Goal: Task Accomplishment & Management: Use online tool/utility

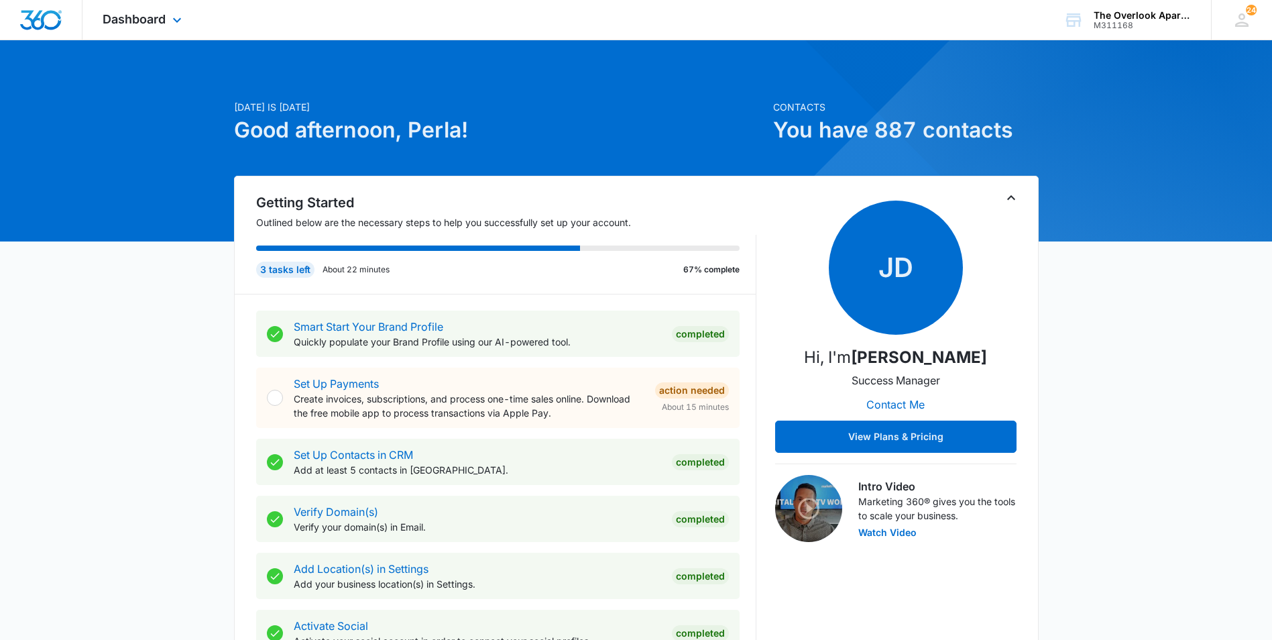
click at [168, 15] on div "Dashboard Apps Reputation Websites Forms CRM Email Social Shop Payments POS Con…" at bounding box center [144, 20] width 123 height 40
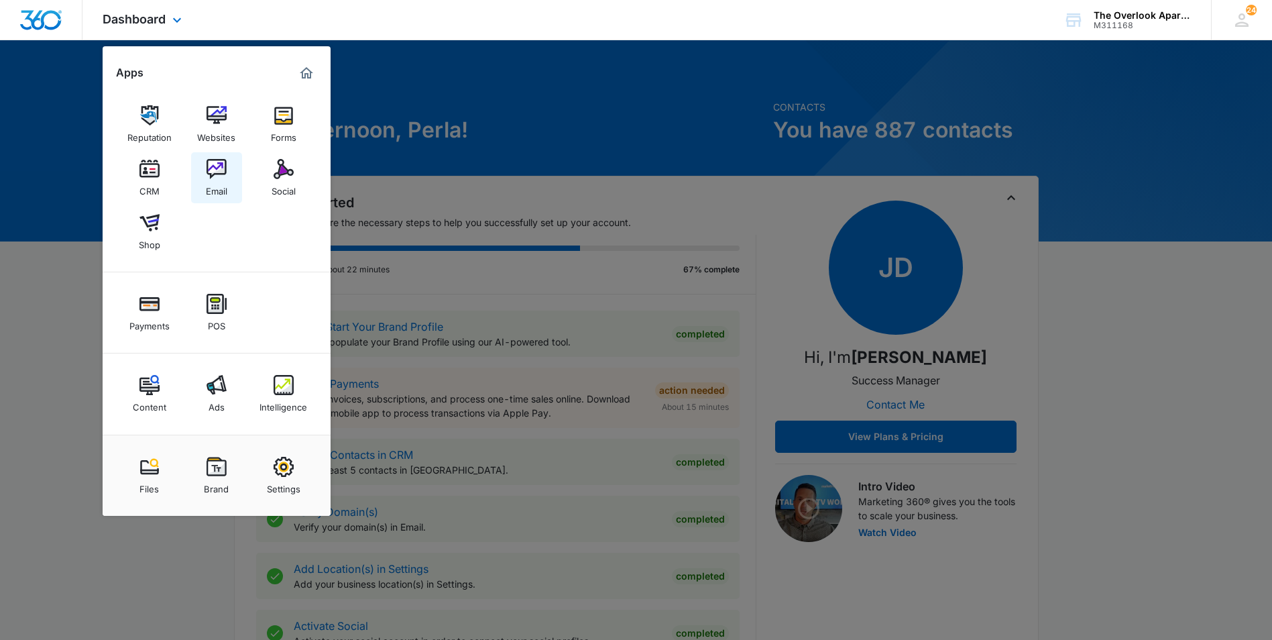
click at [213, 169] on img at bounding box center [217, 169] width 20 height 20
